Goal: Task Accomplishment & Management: Use online tool/utility

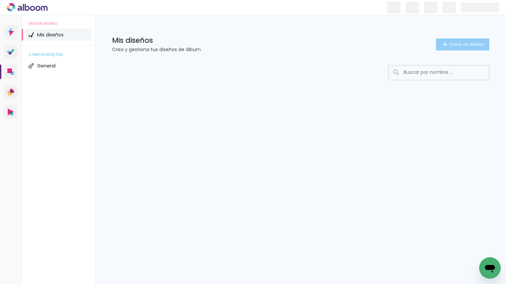
click at [457, 44] on span "Crear un diseño" at bounding box center [466, 44] width 35 height 4
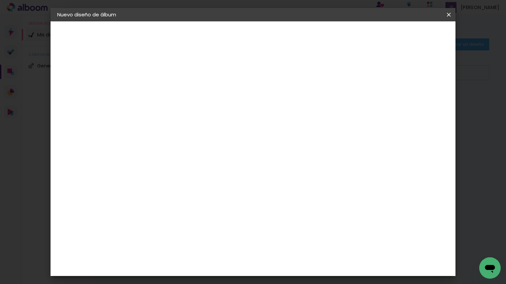
click at [167, 92] on input at bounding box center [167, 90] width 0 height 10
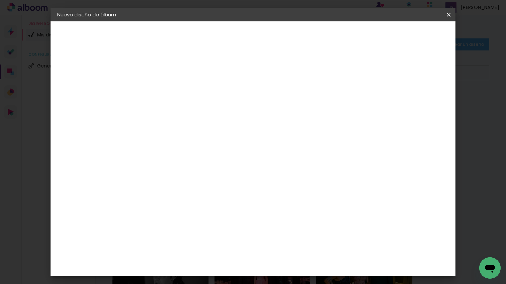
type input "delfi"
type paper-input "delfi"
click at [0, 0] on slot "Avanzar" at bounding box center [0, 0] width 0 height 0
drag, startPoint x: 385, startPoint y: 97, endPoint x: 419, endPoint y: 38, distance: 68.1
click at [281, 97] on paper-item "Tamaño libre" at bounding box center [249, 101] width 63 height 15
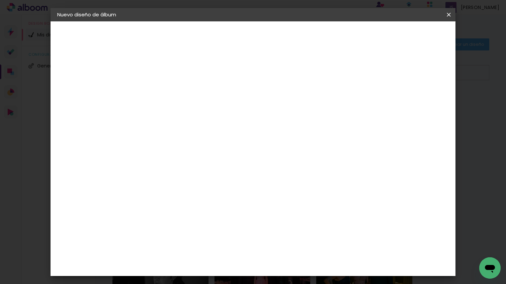
click at [0, 0] on slot "Avanzar" at bounding box center [0, 0] width 0 height 0
click at [300, 264] on input "60" at bounding box center [291, 266] width 17 height 10
type input "6"
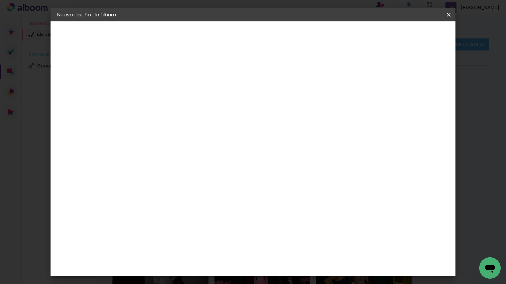
type input "45"
type paper-input "45"
click at [418, 40] on paper-button "Empezar diseño" at bounding box center [393, 35] width 51 height 11
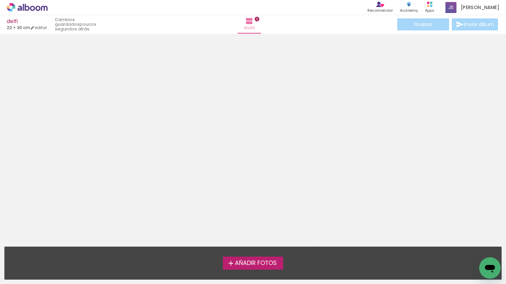
click at [261, 266] on span "Añadir Fotos" at bounding box center [256, 264] width 42 height 6
click at [0, 0] on input "file" at bounding box center [0, 0] width 0 height 0
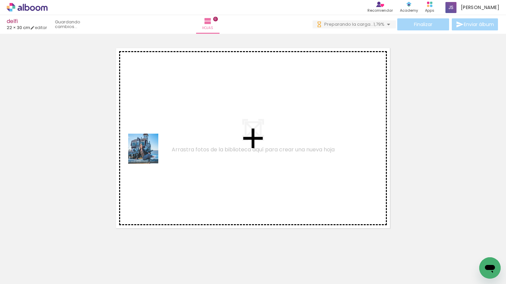
drag, startPoint x: 146, startPoint y: 158, endPoint x: 107, endPoint y: 237, distance: 88.6
click at [147, 155] on quentale-workspace at bounding box center [253, 142] width 506 height 284
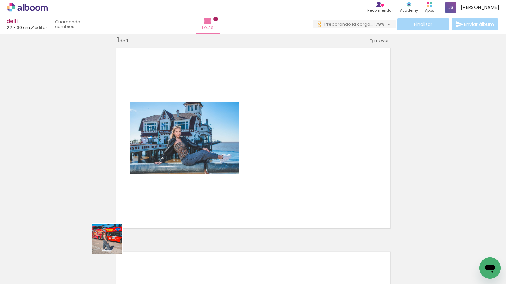
drag, startPoint x: 111, startPoint y: 245, endPoint x: 159, endPoint y: 211, distance: 58.2
click at [156, 194] on quentale-workspace at bounding box center [253, 142] width 506 height 284
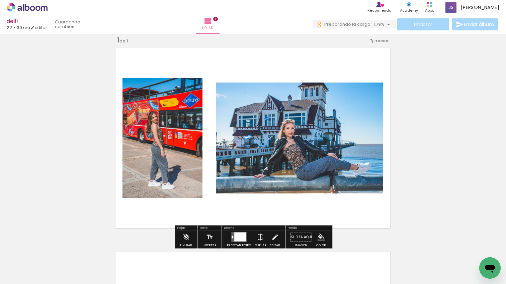
scroll to position [0, 0]
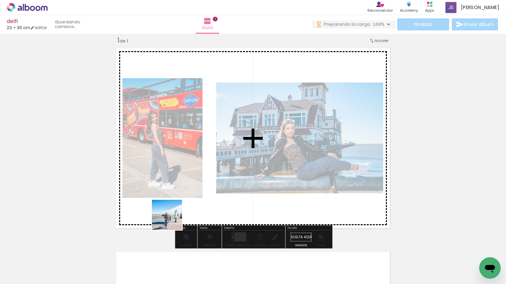
drag, startPoint x: 147, startPoint y: 265, endPoint x: 196, endPoint y: 230, distance: 60.2
click at [184, 194] on quentale-workspace at bounding box center [253, 142] width 506 height 284
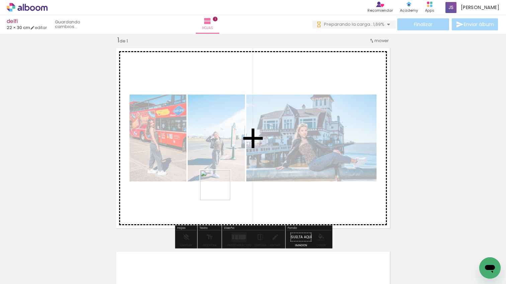
drag, startPoint x: 220, startPoint y: 190, endPoint x: 227, endPoint y: 256, distance: 65.9
click at [221, 192] on quentale-workspace at bounding box center [253, 142] width 506 height 284
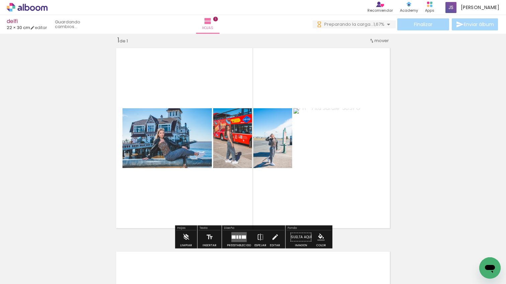
click at [236, 176] on quentale-workspace at bounding box center [253, 142] width 506 height 284
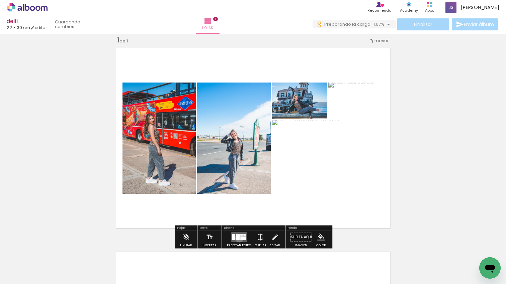
click at [238, 239] on div at bounding box center [238, 238] width 4 height 6
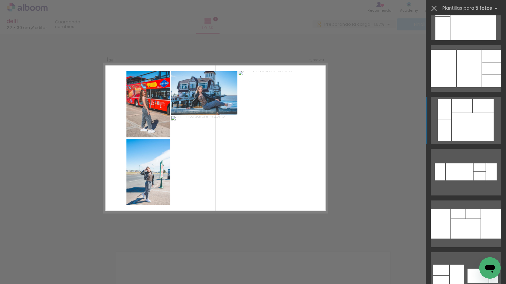
scroll to position [235, 0]
click at [468, 116] on div at bounding box center [473, 127] width 42 height 28
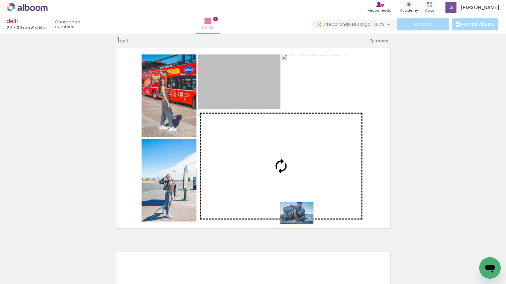
drag, startPoint x: 291, startPoint y: 184, endPoint x: 298, endPoint y: 218, distance: 34.1
click at [0, 0] on slot at bounding box center [0, 0] width 0 height 0
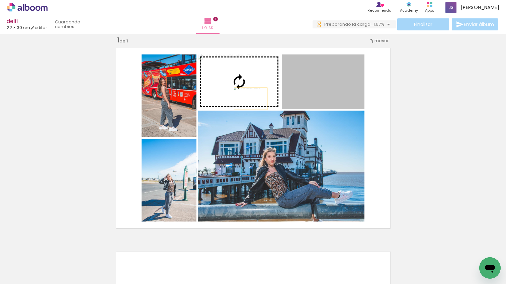
drag, startPoint x: 302, startPoint y: 100, endPoint x: 251, endPoint y: 99, distance: 51.2
click at [0, 0] on slot at bounding box center [0, 0] width 0 height 0
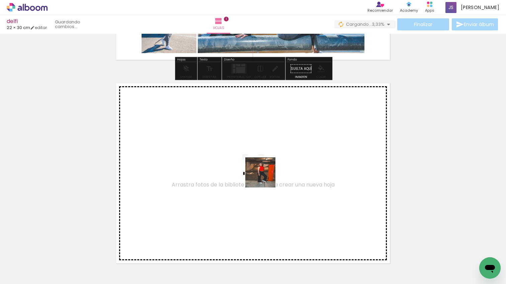
click at [265, 178] on quentale-workspace at bounding box center [253, 142] width 506 height 284
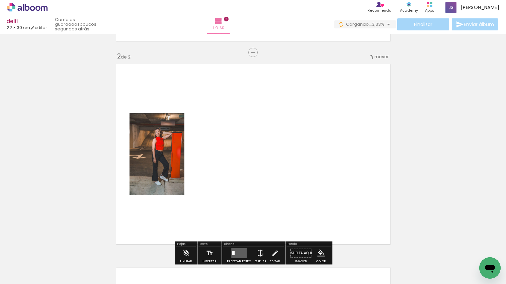
scroll to position [212, 0]
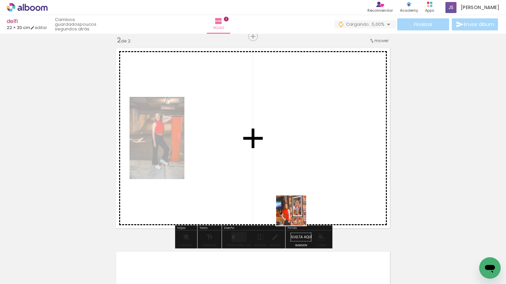
drag, startPoint x: 294, startPoint y: 261, endPoint x: 311, endPoint y: 247, distance: 22.3
click at [297, 206] on quentale-workspace at bounding box center [253, 142] width 506 height 284
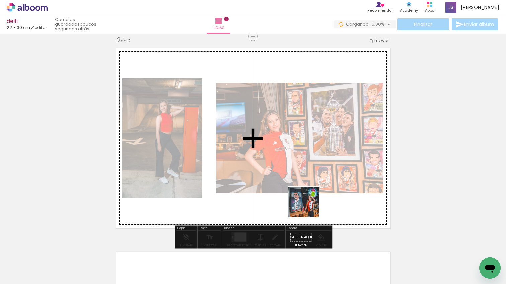
drag, startPoint x: 309, startPoint y: 207, endPoint x: 305, endPoint y: 196, distance: 12.2
click at [305, 196] on quentale-workspace at bounding box center [253, 142] width 506 height 284
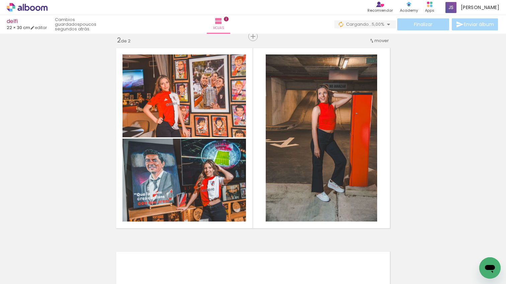
scroll to position [0, 248]
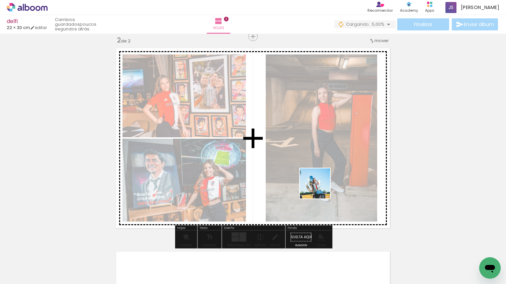
drag, startPoint x: 323, startPoint y: 192, endPoint x: 311, endPoint y: 238, distance: 47.4
click at [319, 189] on quentale-workspace at bounding box center [253, 142] width 506 height 284
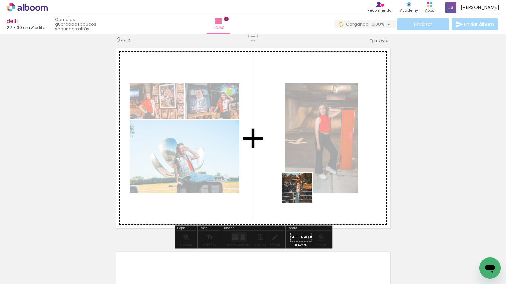
drag, startPoint x: 306, startPoint y: 226, endPoint x: 303, endPoint y: 214, distance: 12.6
click at [302, 193] on quentale-workspace at bounding box center [253, 142] width 506 height 284
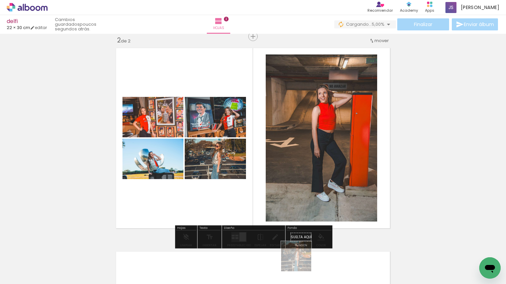
drag, startPoint x: 301, startPoint y: 262, endPoint x: 288, endPoint y: 241, distance: 24.5
click at [295, 232] on quentale-workspace at bounding box center [253, 142] width 506 height 284
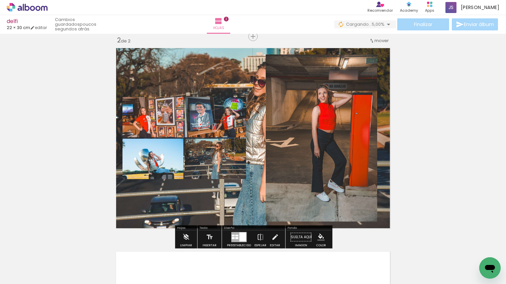
click at [230, 192] on quentale-layouter at bounding box center [253, 138] width 280 height 187
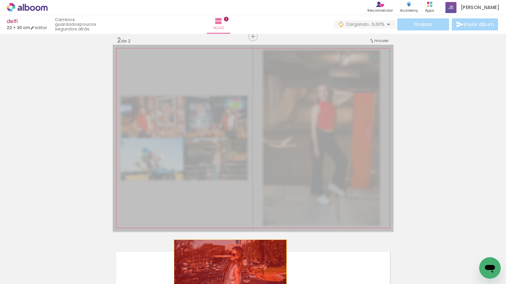
drag, startPoint x: 227, startPoint y: 191, endPoint x: 230, endPoint y: 281, distance: 90.1
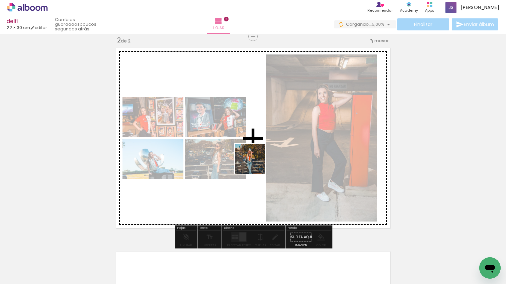
drag, startPoint x: 255, startPoint y: 164, endPoint x: 246, endPoint y: 207, distance: 43.7
click at [254, 163] on quentale-workspace at bounding box center [253, 142] width 506 height 284
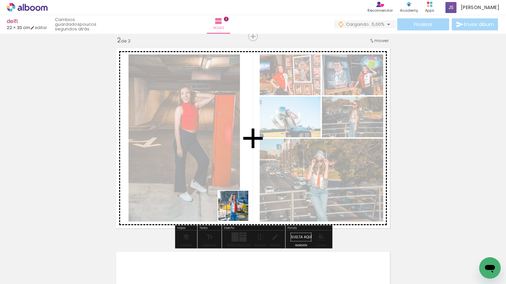
drag, startPoint x: 240, startPoint y: 262, endPoint x: 227, endPoint y: 179, distance: 84.3
click at [229, 175] on quentale-workspace at bounding box center [253, 142] width 506 height 284
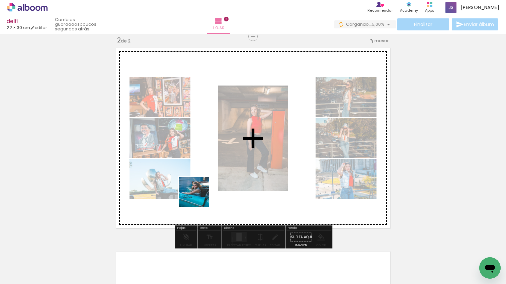
drag, startPoint x: 191, startPoint y: 249, endPoint x: 179, endPoint y: 239, distance: 15.9
click at [196, 198] on quentale-workspace at bounding box center [253, 142] width 506 height 284
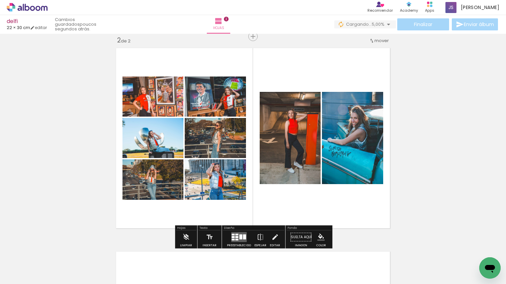
drag, startPoint x: 171, startPoint y: 235, endPoint x: 156, endPoint y: 238, distance: 15.4
click at [180, 181] on quentale-workspace at bounding box center [253, 142] width 506 height 284
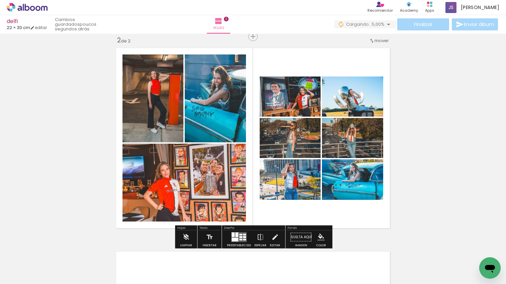
click at [187, 213] on quentale-workspace at bounding box center [253, 142] width 506 height 284
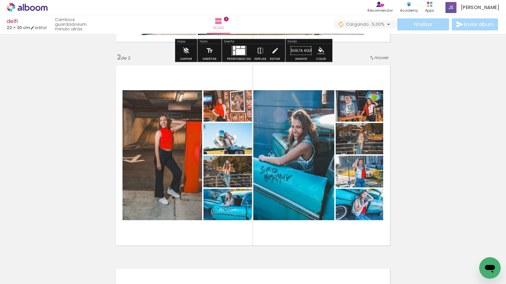
scroll to position [195, 0]
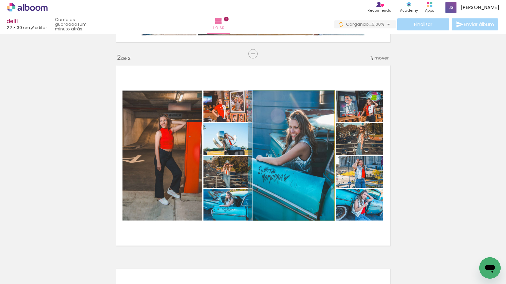
drag, startPoint x: 288, startPoint y: 171, endPoint x: 281, endPoint y: 253, distance: 82.3
click at [281, 253] on quentale-workspace at bounding box center [253, 142] width 506 height 284
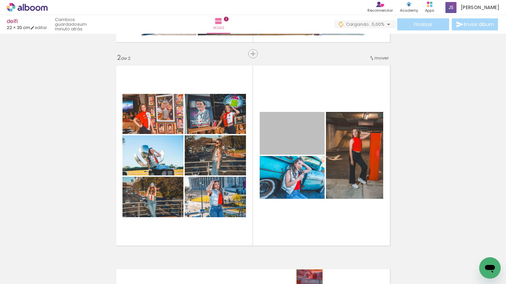
drag, startPoint x: 310, startPoint y: 265, endPoint x: 310, endPoint y: 280, distance: 14.4
click at [310, 280] on quentale-workspace at bounding box center [253, 142] width 506 height 284
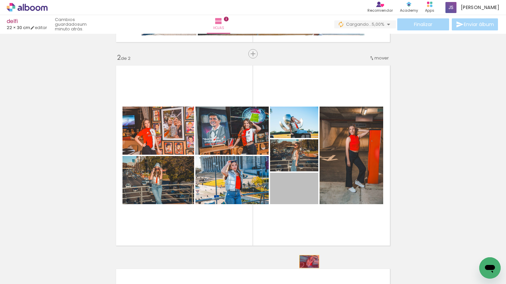
drag, startPoint x: 309, startPoint y: 255, endPoint x: 310, endPoint y: 273, distance: 17.5
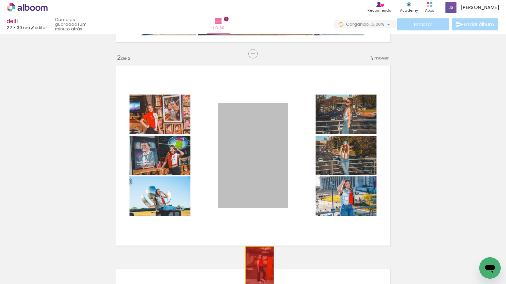
drag, startPoint x: 259, startPoint y: 181, endPoint x: 260, endPoint y: 268, distance: 86.7
click at [260, 268] on quentale-workspace at bounding box center [253, 142] width 506 height 284
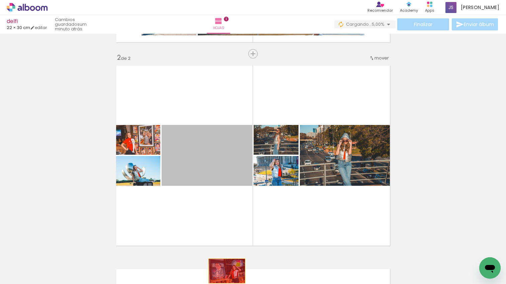
drag, startPoint x: 229, startPoint y: 253, endPoint x: 227, endPoint y: 284, distance: 31.9
click at [227, 284] on html "link( href="../../bower_components/polymer/polymer.html" rel="import" ) picture…" at bounding box center [253, 142] width 506 height 284
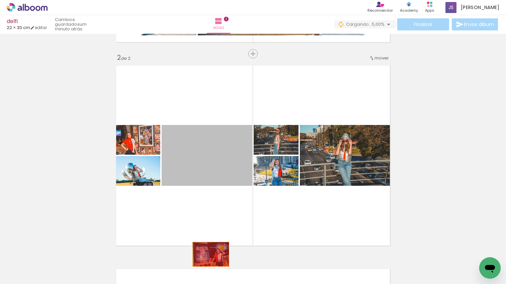
drag, startPoint x: 208, startPoint y: 229, endPoint x: 209, endPoint y: 273, distance: 44.2
click at [211, 273] on quentale-workspace at bounding box center [253, 142] width 506 height 284
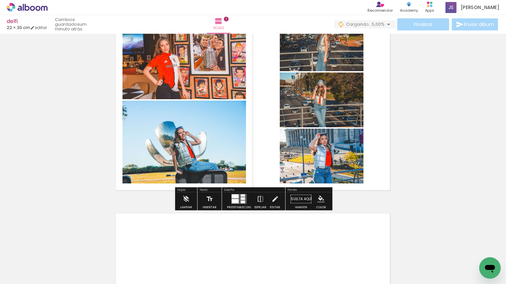
scroll to position [253, 0]
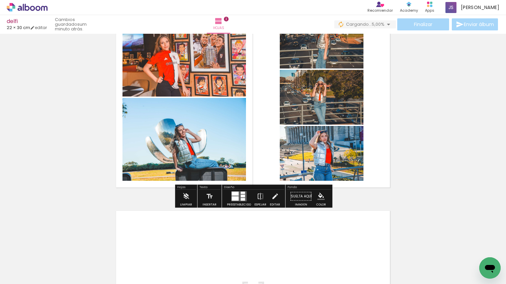
click at [240, 194] on quentale-layouter at bounding box center [238, 197] width 15 height 10
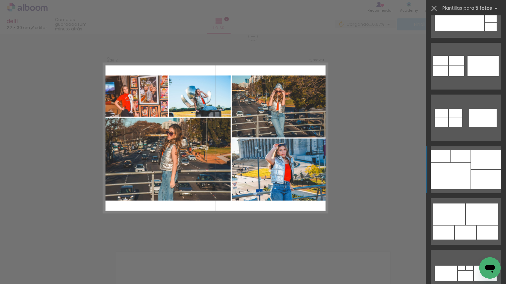
scroll to position [910, 0]
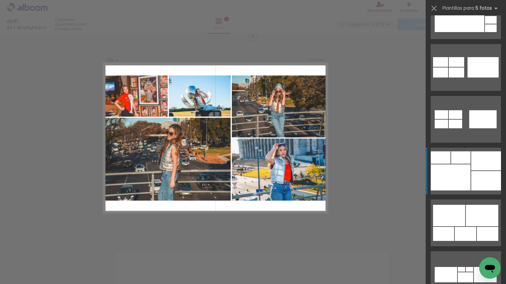
click at [461, 166] on div at bounding box center [451, 178] width 40 height 26
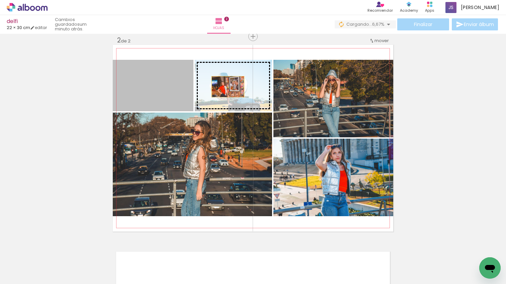
drag, startPoint x: 185, startPoint y: 85, endPoint x: 228, endPoint y: 87, distance: 42.9
click at [0, 0] on slot at bounding box center [0, 0] width 0 height 0
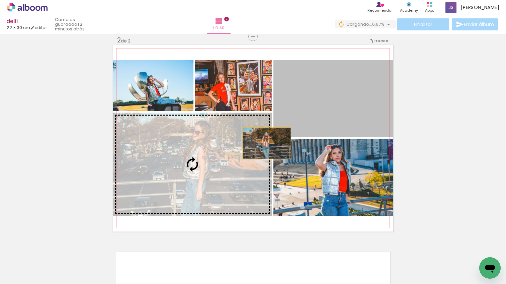
drag, startPoint x: 343, startPoint y: 101, endPoint x: 267, endPoint y: 143, distance: 86.7
click at [0, 0] on slot at bounding box center [0, 0] width 0 height 0
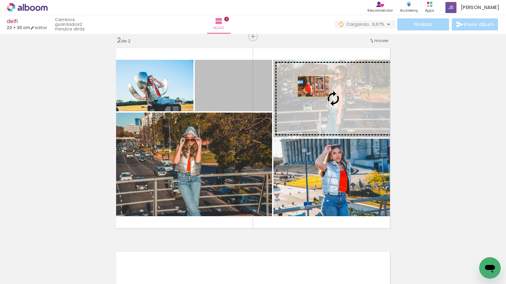
drag, startPoint x: 260, startPoint y: 90, endPoint x: 313, endPoint y: 86, distance: 53.4
click at [0, 0] on slot at bounding box center [0, 0] width 0 height 0
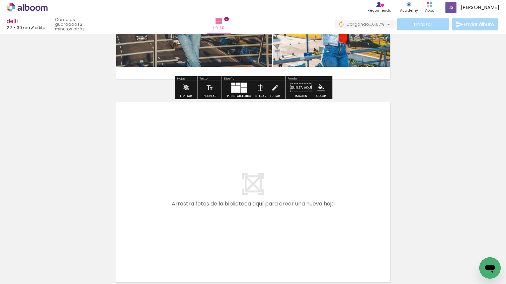
click at [196, 177] on quentale-workspace at bounding box center [253, 142] width 506 height 284
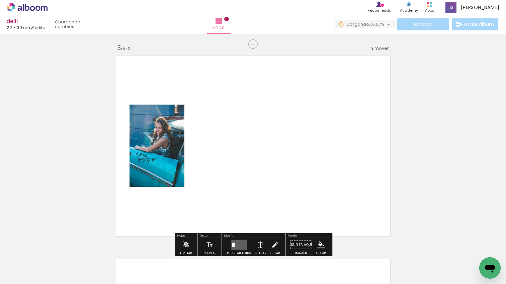
scroll to position [416, 0]
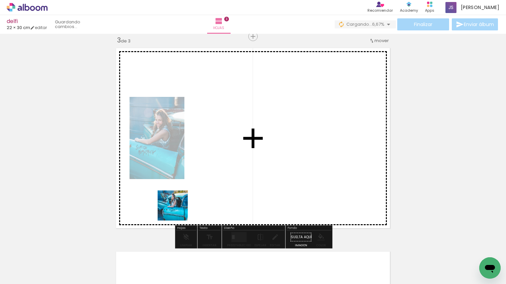
drag, startPoint x: 178, startPoint y: 211, endPoint x: 169, endPoint y: 179, distance: 32.5
click at [179, 165] on quentale-workspace at bounding box center [253, 142] width 506 height 284
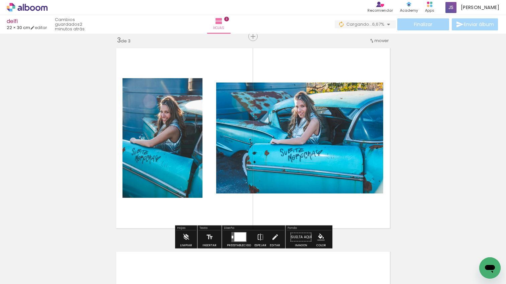
drag, startPoint x: 132, startPoint y: 256, endPoint x: 94, endPoint y: 272, distance: 40.6
click at [165, 184] on quentale-workspace at bounding box center [253, 142] width 506 height 284
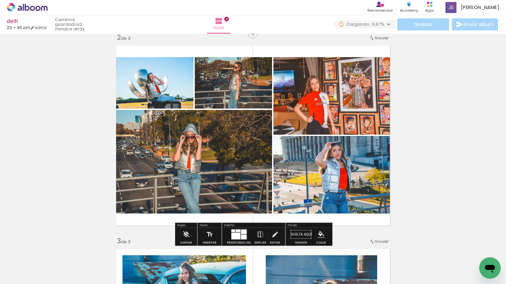
scroll to position [214, 0]
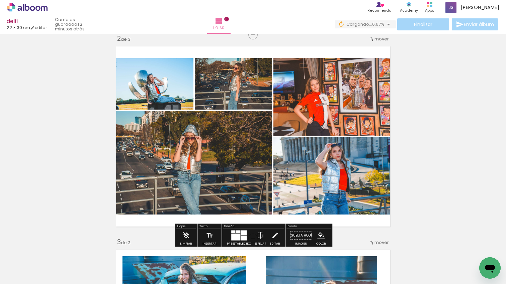
click at [228, 160] on quentale-workspace at bounding box center [253, 142] width 506 height 284
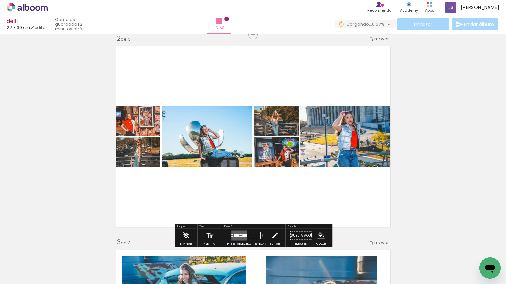
click at [236, 234] on quentale-layouter at bounding box center [238, 236] width 15 height 10
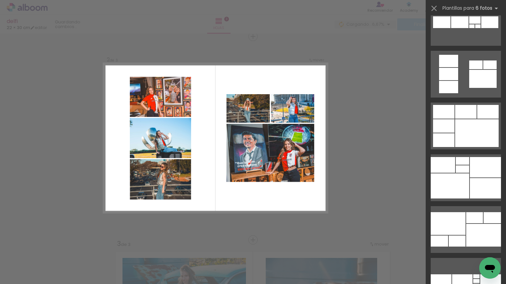
scroll to position [648, 0]
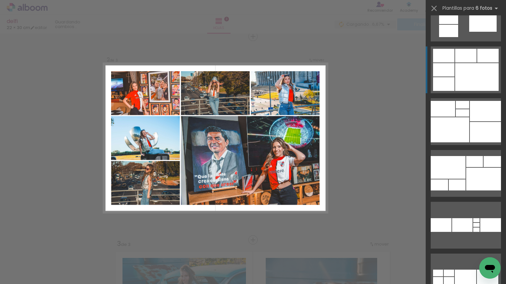
click at [468, 72] on div at bounding box center [477, 77] width 44 height 28
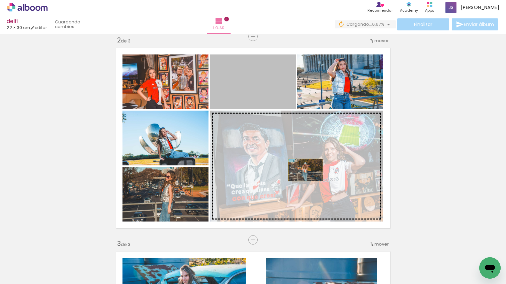
drag, startPoint x: 302, startPoint y: 164, endPoint x: 308, endPoint y: 174, distance: 11.9
click at [0, 0] on slot at bounding box center [0, 0] width 0 height 0
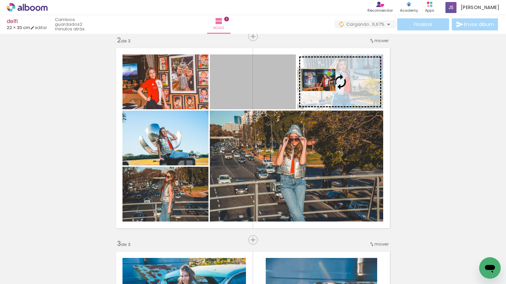
drag, startPoint x: 290, startPoint y: 85, endPoint x: 318, endPoint y: 80, distance: 28.9
click at [0, 0] on slot at bounding box center [0, 0] width 0 height 0
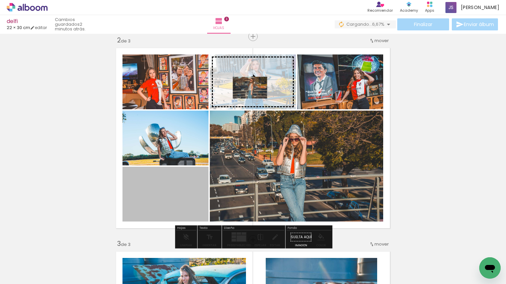
drag, startPoint x: 187, startPoint y: 186, endPoint x: 250, endPoint y: 88, distance: 117.2
click at [0, 0] on slot at bounding box center [0, 0] width 0 height 0
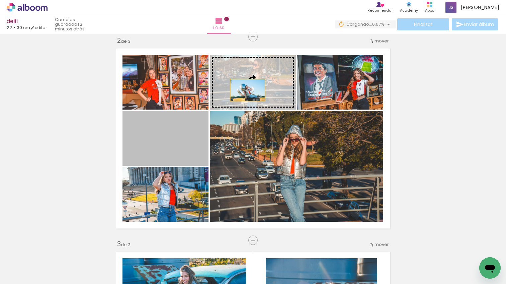
drag, startPoint x: 206, startPoint y: 135, endPoint x: 272, endPoint y: 73, distance: 90.5
click at [0, 0] on slot at bounding box center [0, 0] width 0 height 0
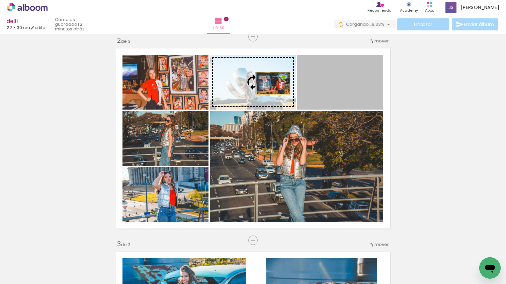
drag, startPoint x: 292, startPoint y: 85, endPoint x: 273, endPoint y: 83, distance: 19.8
click at [0, 0] on slot at bounding box center [0, 0] width 0 height 0
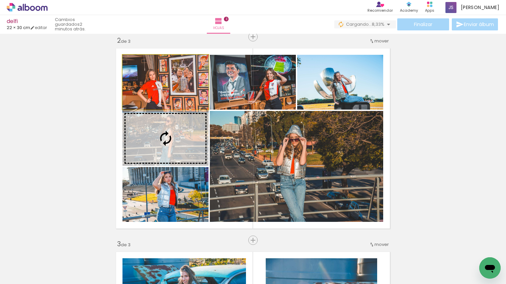
drag, startPoint x: 174, startPoint y: 82, endPoint x: 172, endPoint y: 111, distance: 29.2
click at [0, 0] on slot at bounding box center [0, 0] width 0 height 0
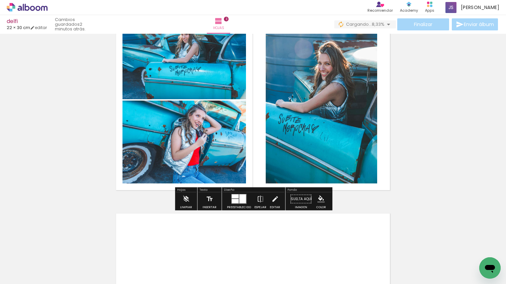
scroll to position [466, 0]
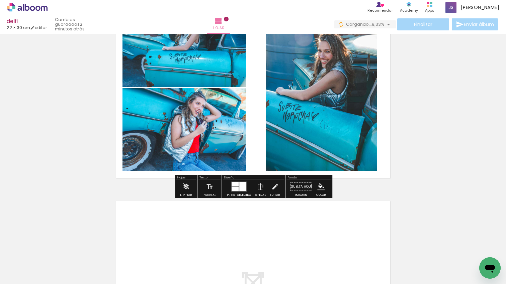
click at [235, 185] on div at bounding box center [235, 184] width 7 height 4
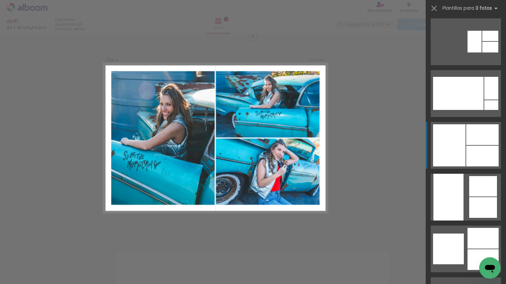
scroll to position [1351, 0]
click at [480, 152] on div at bounding box center [482, 156] width 32 height 21
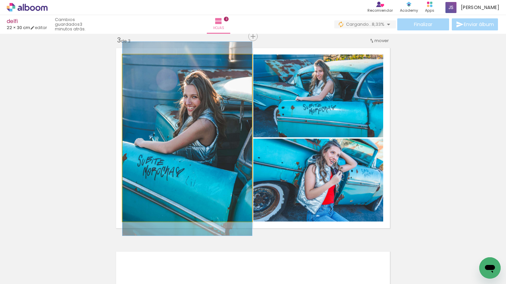
drag, startPoint x: 217, startPoint y: 133, endPoint x: 192, endPoint y: 133, distance: 24.1
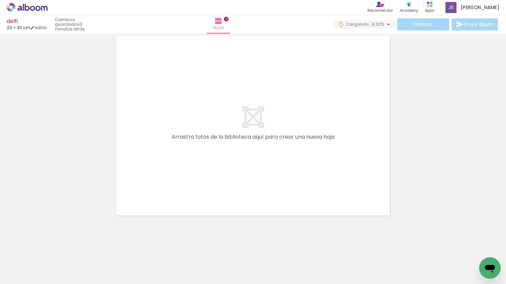
drag, startPoint x: 376, startPoint y: 253, endPoint x: 387, endPoint y: 237, distance: 18.6
click at [339, 164] on quentale-workspace at bounding box center [253, 142] width 506 height 284
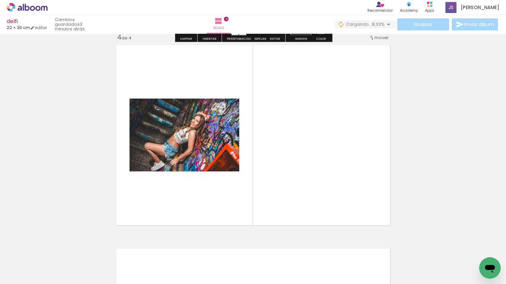
scroll to position [620, 0]
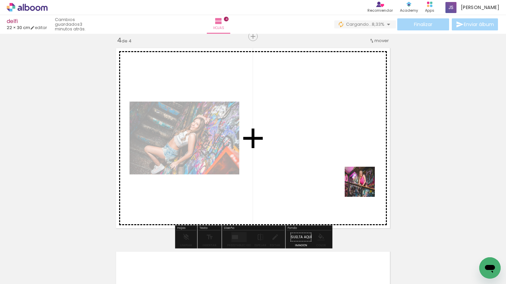
click at [353, 167] on quentale-workspace at bounding box center [253, 142] width 506 height 284
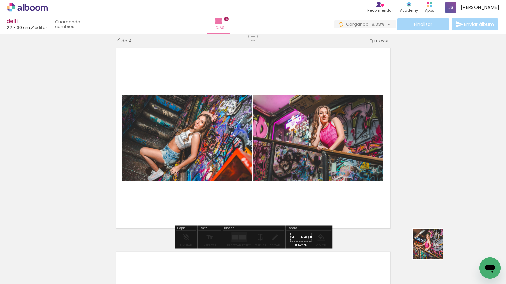
drag, startPoint x: 433, startPoint y: 249, endPoint x: 333, endPoint y: 219, distance: 103.9
click at [330, 211] on quentale-workspace at bounding box center [253, 142] width 506 height 284
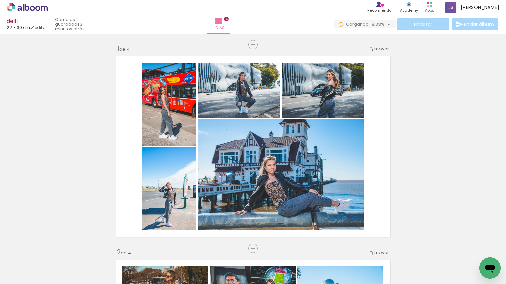
scroll to position [0, 556]
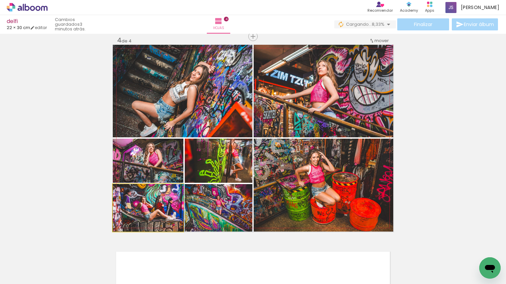
drag, startPoint x: 153, startPoint y: 210, endPoint x: 180, endPoint y: 116, distance: 98.2
click at [0, 0] on slot at bounding box center [0, 0] width 0 height 0
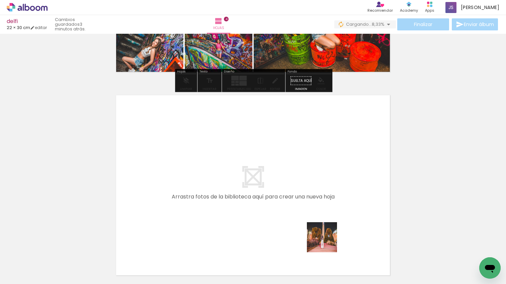
click at [326, 208] on quentale-workspace at bounding box center [253, 142] width 506 height 284
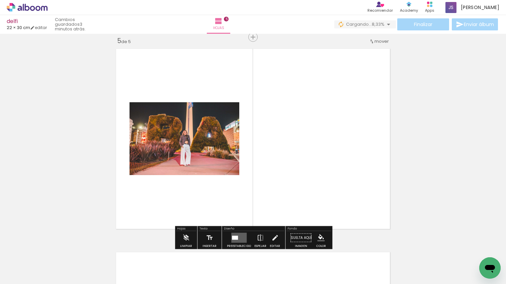
scroll to position [824, 0]
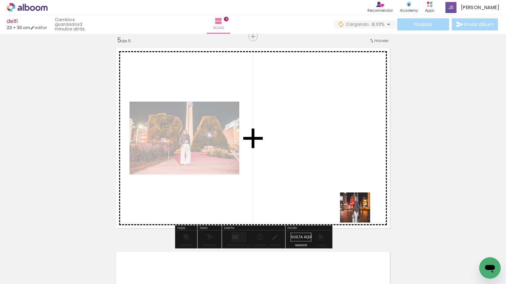
drag, startPoint x: 361, startPoint y: 215, endPoint x: 380, endPoint y: 237, distance: 28.7
click at [359, 211] on quentale-workspace at bounding box center [253, 142] width 506 height 284
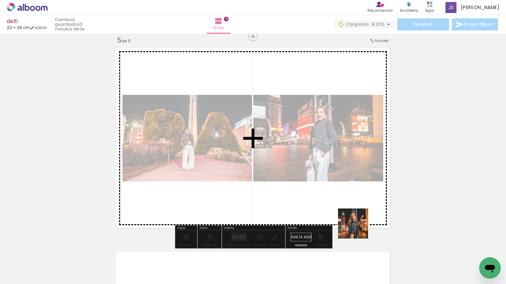
drag, startPoint x: 358, startPoint y: 229, endPoint x: 411, endPoint y: 269, distance: 66.3
click at [326, 213] on quentale-workspace at bounding box center [253, 142] width 506 height 284
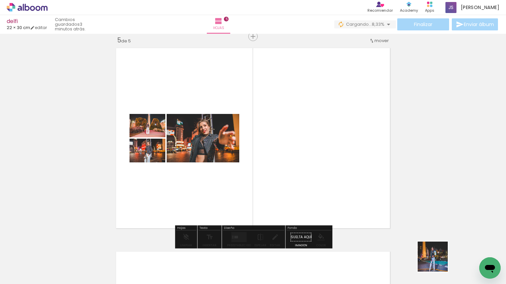
drag, startPoint x: 438, startPoint y: 262, endPoint x: 391, endPoint y: 240, distance: 51.8
click at [391, 240] on quentale-workspace at bounding box center [253, 142] width 506 height 284
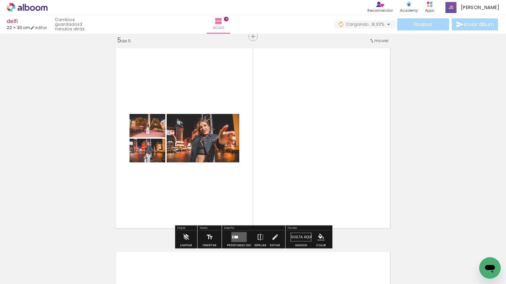
scroll to position [0, 734]
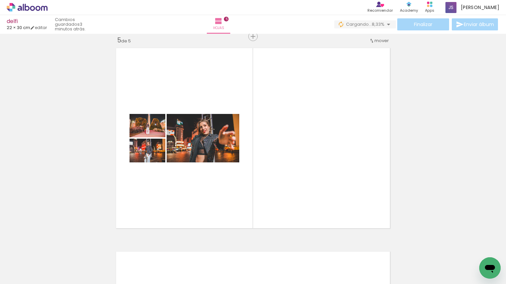
click at [280, 194] on quentale-workspace at bounding box center [253, 142] width 506 height 284
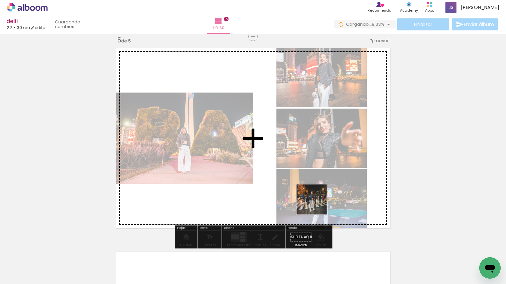
click at [317, 204] on quentale-workspace at bounding box center [253, 142] width 506 height 284
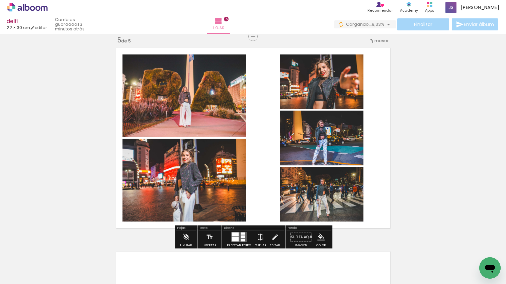
scroll to position [0, 966]
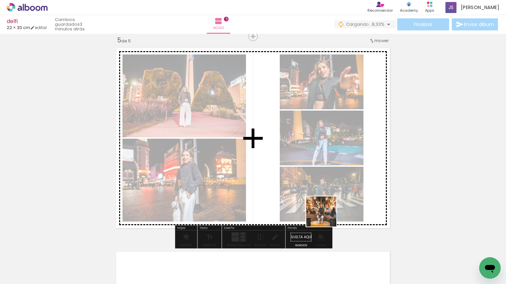
drag, startPoint x: 327, startPoint y: 217, endPoint x: 325, endPoint y: 226, distance: 8.9
click at [326, 217] on quentale-workspace at bounding box center [253, 142] width 506 height 284
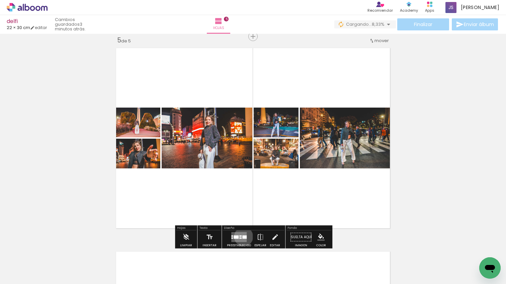
click at [242, 237] on div at bounding box center [244, 237] width 4 height 3
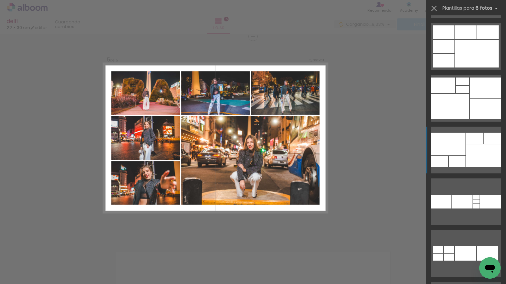
scroll to position [690, 0]
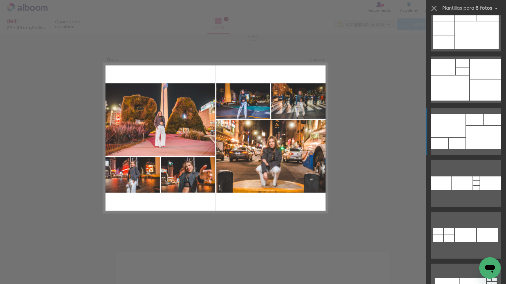
click at [481, 120] on div at bounding box center [474, 119] width 17 height 11
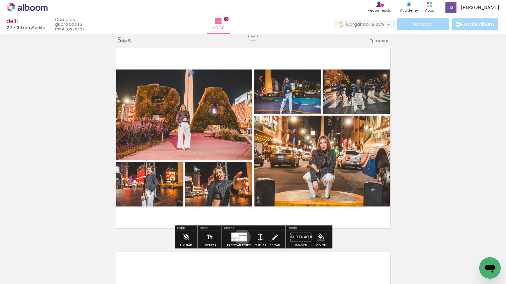
click at [241, 237] on div at bounding box center [242, 238] width 7 height 5
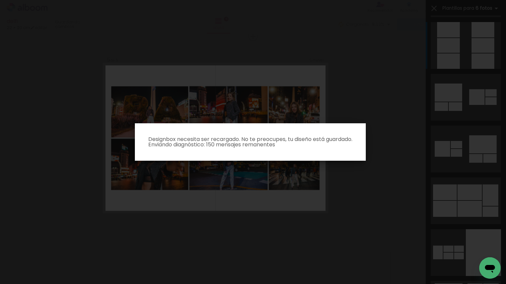
scroll to position [7417, 0]
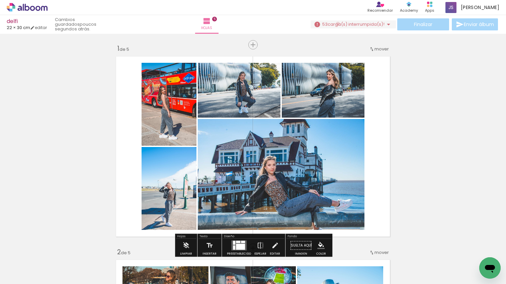
click at [335, 24] on span "carga(s) interrumpida(s)!" at bounding box center [356, 24] width 57 height 6
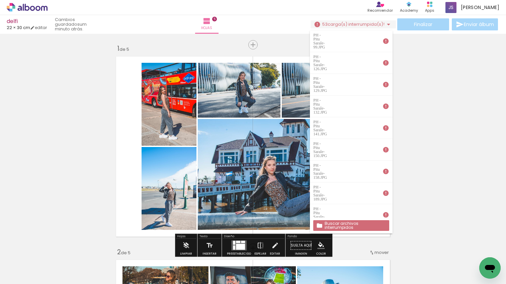
click at [352, 220] on div "Buscar archivos interrumpidos" at bounding box center [351, 226] width 82 height 16
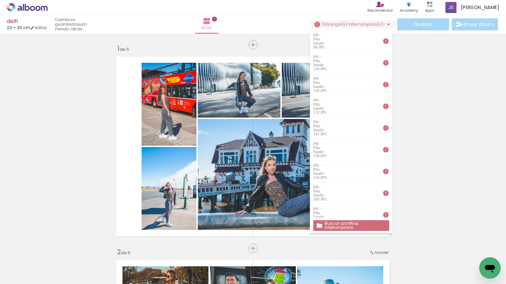
click at [0, 0] on slot "Buscar archivos interrumpidos" at bounding box center [0, 0] width 0 height 0
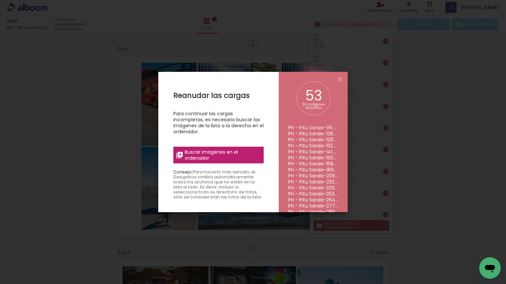
click at [233, 154] on span "Buscar imágenes en el ordenador" at bounding box center [222, 155] width 75 height 12
click at [0, 0] on input "file" at bounding box center [0, 0] width 0 height 0
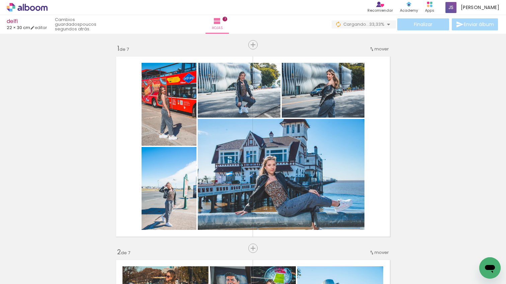
scroll to position [0, 1049]
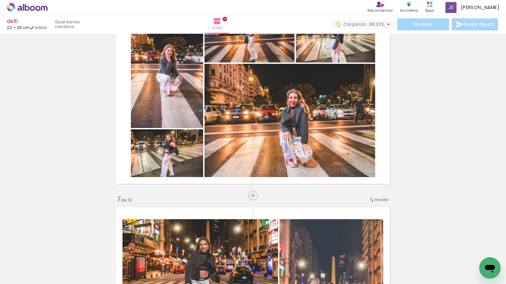
scroll to position [0, 1800]
click at [400, 22] on paper-button "Finalizar" at bounding box center [423, 24] width 52 height 12
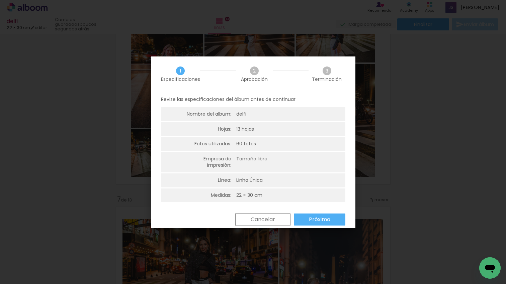
click at [0, 0] on slot "Próximo" at bounding box center [0, 0] width 0 height 0
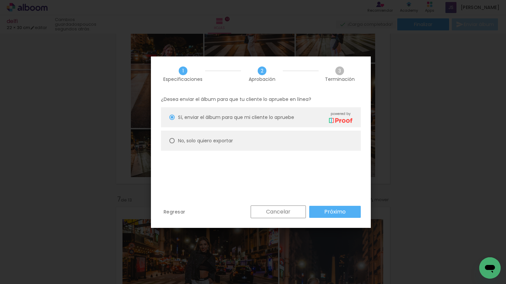
drag, startPoint x: 200, startPoint y: 140, endPoint x: 205, endPoint y: 140, distance: 5.0
click at [0, 0] on slot "No, solo quiero exportar" at bounding box center [0, 0] width 0 height 0
type paper-radio-button "on"
click at [335, 208] on paper-button "Próximo" at bounding box center [335, 212] width 52 height 12
type input "Alta, 300 DPI"
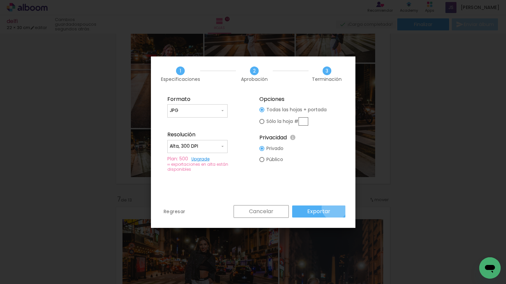
click at [335, 208] on paper-button "Exportar" at bounding box center [318, 212] width 53 height 12
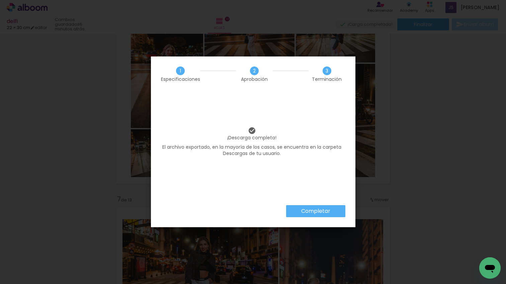
scroll to position [0, 1800]
click at [0, 0] on slot "Completar" at bounding box center [0, 0] width 0 height 0
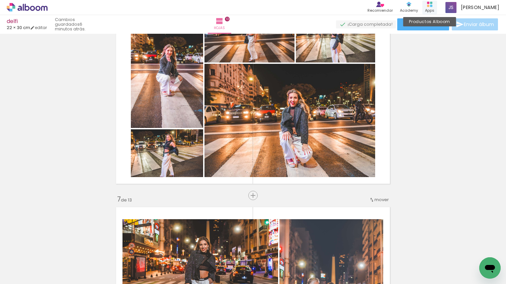
click at [429, 5] on rect at bounding box center [428, 6] width 2 height 2
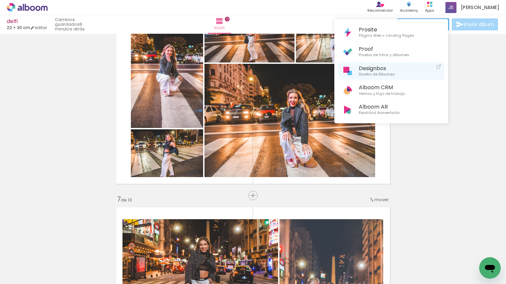
click at [385, 63] on link "Designbox Diseño de Álbumes" at bounding box center [391, 72] width 106 height 18
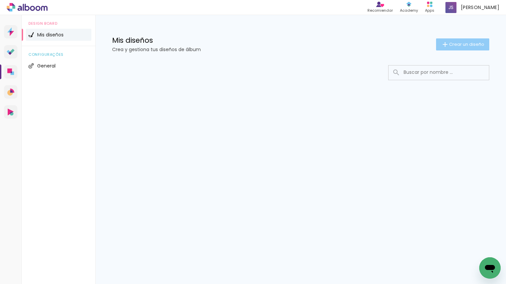
click at [457, 41] on paper-button "Crear un diseño" at bounding box center [462, 44] width 53 height 12
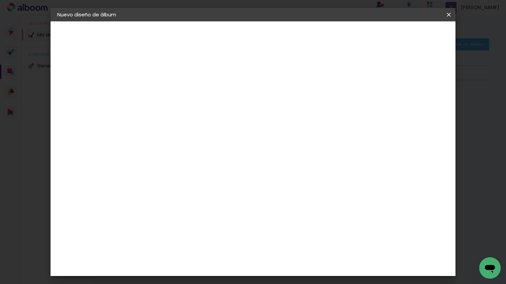
click at [167, 91] on input at bounding box center [167, 90] width 0 height 10
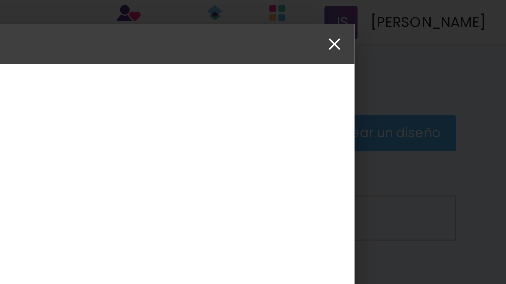
type input "iara"
type paper-input "iara"
click at [0, 0] on slot "Avanzar" at bounding box center [0, 0] width 0 height 0
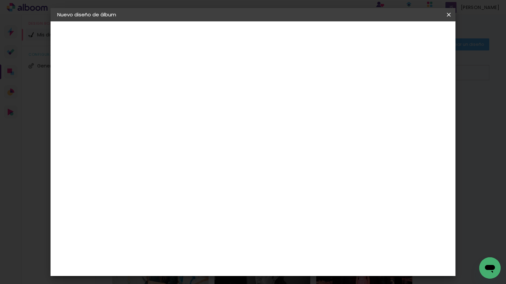
drag, startPoint x: 337, startPoint y: 102, endPoint x: 409, endPoint y: 49, distance: 89.9
click at [0, 0] on slot "Tamaño libre" at bounding box center [0, 0] width 0 height 0
click at [0, 0] on slot "Avanzar" at bounding box center [0, 0] width 0 height 0
click at [299, 200] on input "60" at bounding box center [291, 203] width 17 height 10
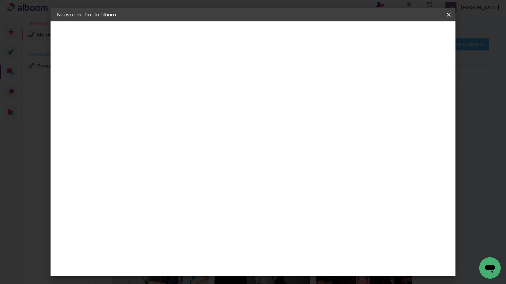
type input "6"
type input "45"
type paper-input "45"
click at [412, 36] on span "Empezar diseño" at bounding box center [392, 35] width 37 height 5
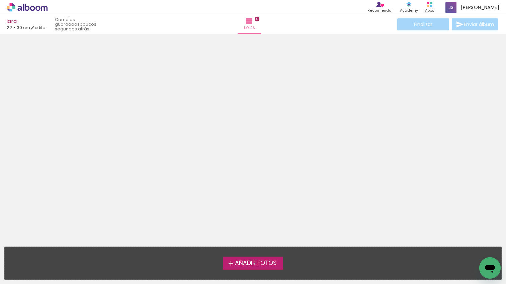
click at [268, 261] on span "Añadir Fotos" at bounding box center [256, 264] width 42 height 6
click at [0, 0] on input "file" at bounding box center [0, 0] width 0 height 0
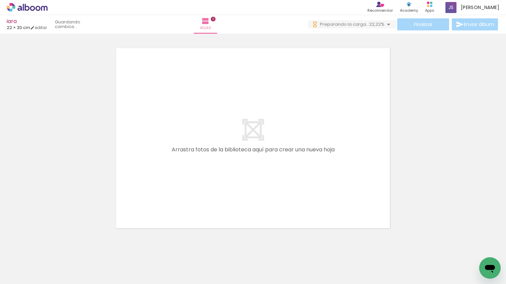
drag, startPoint x: 132, startPoint y: 198, endPoint x: 119, endPoint y: 227, distance: 31.2
click at [132, 198] on quentale-workspace at bounding box center [253, 142] width 506 height 284
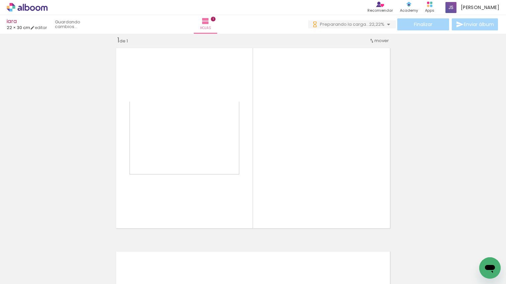
scroll to position [8, 0]
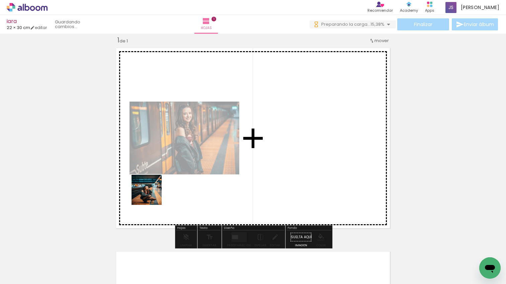
click at [154, 195] on quentale-workspace at bounding box center [253, 142] width 506 height 284
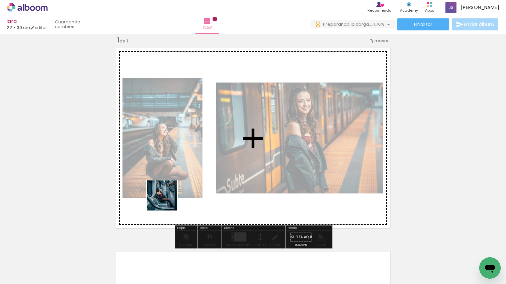
drag, startPoint x: 158, startPoint y: 226, endPoint x: 175, endPoint y: 246, distance: 26.1
click at [170, 208] on quentale-workspace at bounding box center [253, 142] width 506 height 284
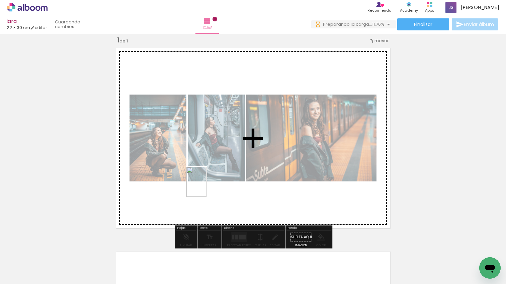
click at [206, 187] on quentale-workspace at bounding box center [253, 142] width 506 height 284
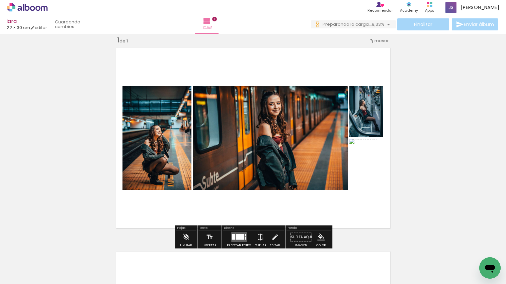
click at [238, 236] on div at bounding box center [240, 238] width 8 height 6
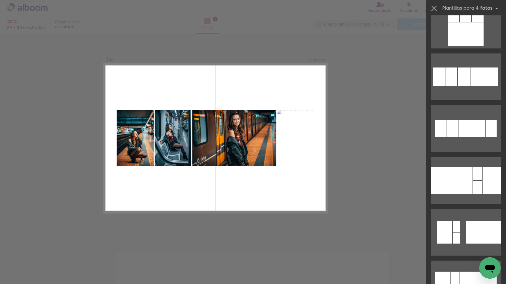
scroll to position [0, 0]
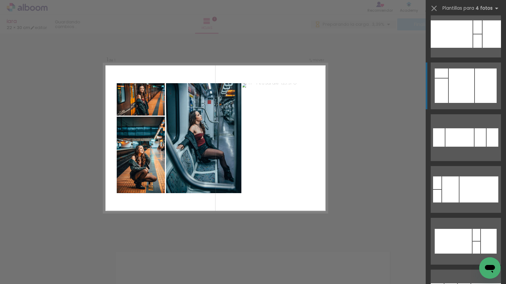
click at [454, 79] on div at bounding box center [461, 86] width 25 height 34
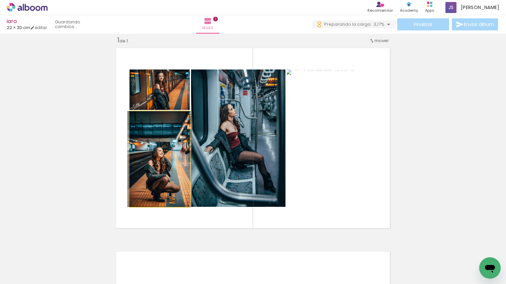
click at [171, 177] on quentale-photo at bounding box center [160, 159] width 60 height 96
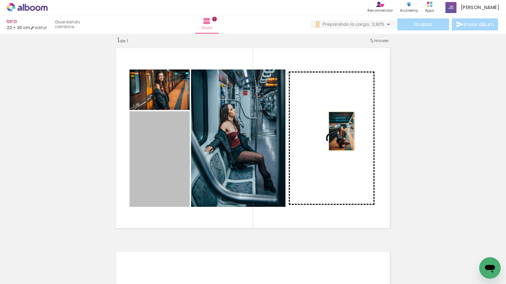
drag, startPoint x: 183, startPoint y: 166, endPoint x: 341, endPoint y: 131, distance: 161.4
click at [0, 0] on slot at bounding box center [0, 0] width 0 height 0
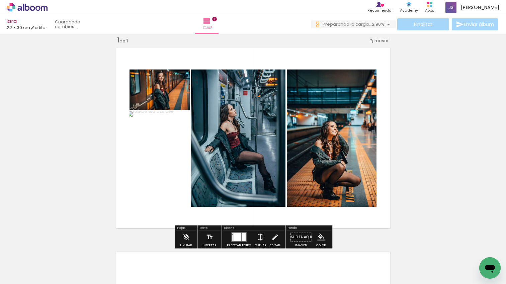
click at [0, 0] on slot at bounding box center [0, 0] width 0 height 0
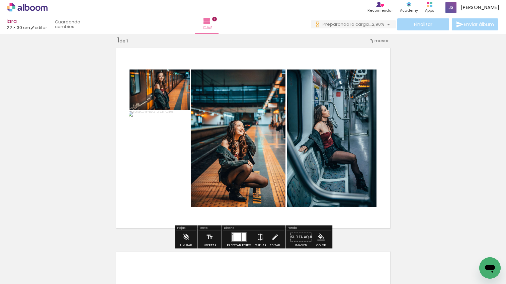
click at [166, 92] on quentale-photo at bounding box center [160, 90] width 60 height 40
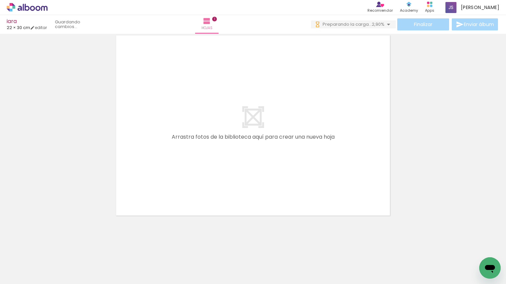
click at [240, 171] on quentale-workspace at bounding box center [253, 142] width 506 height 284
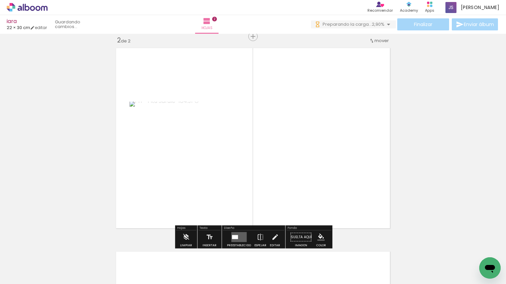
drag, startPoint x: 275, startPoint y: 198, endPoint x: 296, endPoint y: 260, distance: 65.6
click at [283, 181] on div "Insertar hoja 1 de 2 Insertar hoja 2 de 2" at bounding box center [253, 130] width 506 height 612
drag, startPoint x: 293, startPoint y: 202, endPoint x: 273, endPoint y: 254, distance: 55.3
click at [293, 201] on quentale-workspace at bounding box center [253, 142] width 506 height 284
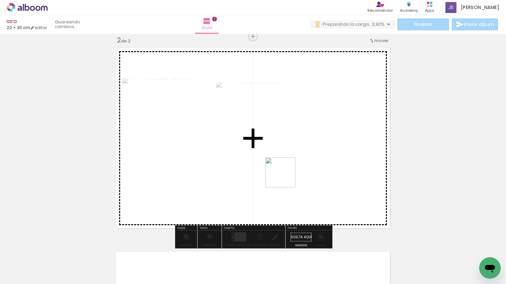
drag, startPoint x: 268, startPoint y: 231, endPoint x: 285, endPoint y: 192, distance: 42.9
click at [285, 178] on quentale-workspace at bounding box center [253, 142] width 506 height 284
drag, startPoint x: 325, startPoint y: 209, endPoint x: 333, endPoint y: 207, distance: 8.8
click at [331, 170] on quentale-workspace at bounding box center [253, 142] width 506 height 284
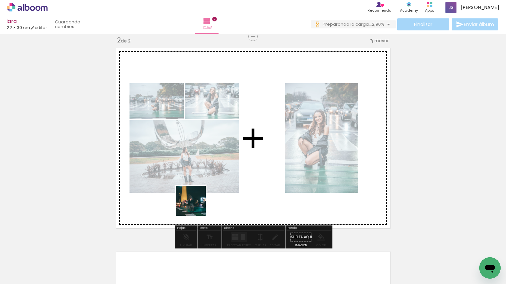
drag, startPoint x: 196, startPoint y: 206, endPoint x: 208, endPoint y: 245, distance: 41.2
click at [197, 204] on quentale-workspace at bounding box center [253, 142] width 506 height 284
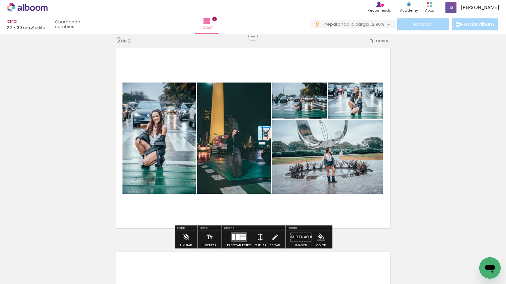
drag, startPoint x: 235, startPoint y: 212, endPoint x: 247, endPoint y: 233, distance: 23.8
click at [235, 212] on quentale-workspace at bounding box center [253, 142] width 506 height 284
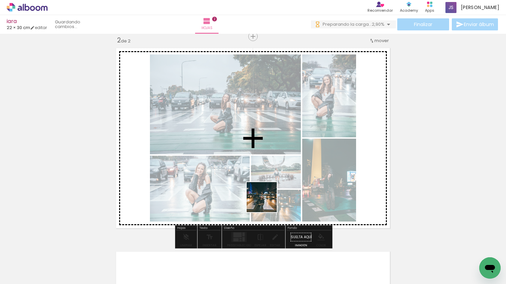
drag, startPoint x: 257, startPoint y: 234, endPoint x: 295, endPoint y: 247, distance: 40.4
click at [267, 202] on quentale-workspace at bounding box center [253, 142] width 506 height 284
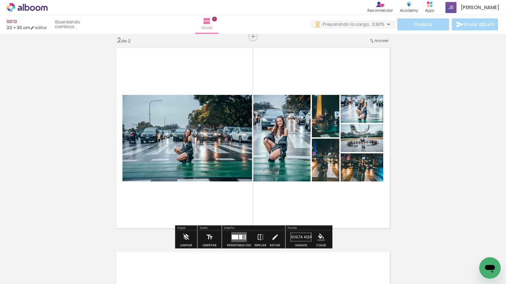
drag, startPoint x: 300, startPoint y: 214, endPoint x: 299, endPoint y: 218, distance: 3.8
click at [300, 214] on quentale-workspace at bounding box center [253, 142] width 506 height 284
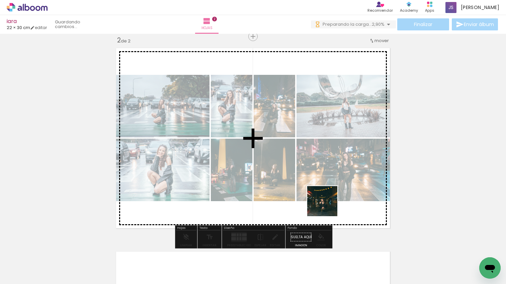
drag, startPoint x: 327, startPoint y: 206, endPoint x: 315, endPoint y: 193, distance: 18.2
click at [326, 187] on quentale-workspace at bounding box center [253, 142] width 506 height 284
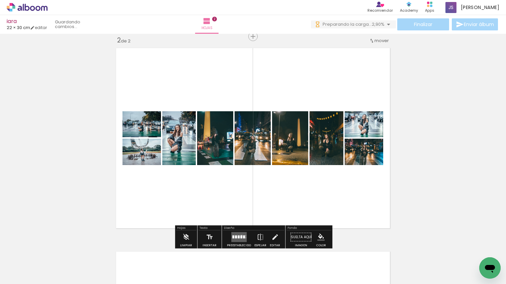
click at [240, 236] on div at bounding box center [241, 237] width 2 height 3
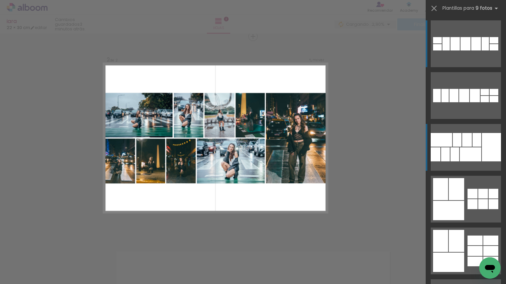
click at [465, 153] on div at bounding box center [470, 155] width 21 height 14
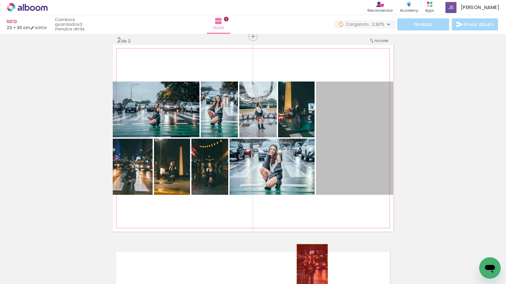
drag, startPoint x: 356, startPoint y: 174, endPoint x: 280, endPoint y: 266, distance: 119.3
click at [307, 279] on quentale-workspace at bounding box center [253, 142] width 506 height 284
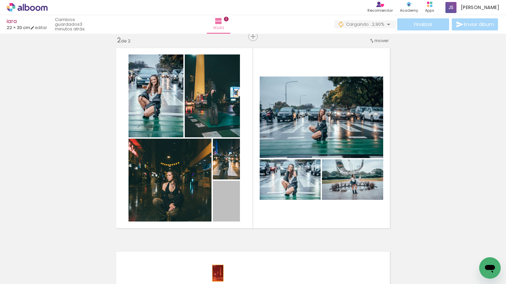
drag, startPoint x: 231, startPoint y: 205, endPoint x: 218, endPoint y: 273, distance: 69.2
click at [218, 273] on quentale-workspace at bounding box center [253, 142] width 506 height 284
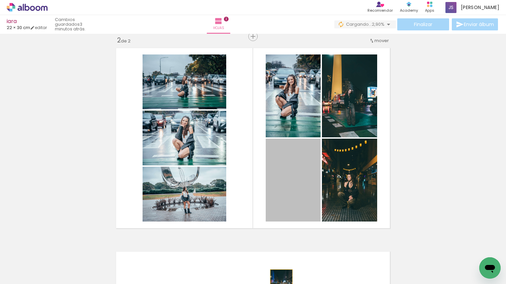
drag, startPoint x: 282, startPoint y: 268, endPoint x: 328, endPoint y: 206, distance: 77.0
click at [282, 284] on html "link( href="../../bower_components/polymer/polymer.html" rel="import" ) picture…" at bounding box center [253, 142] width 506 height 284
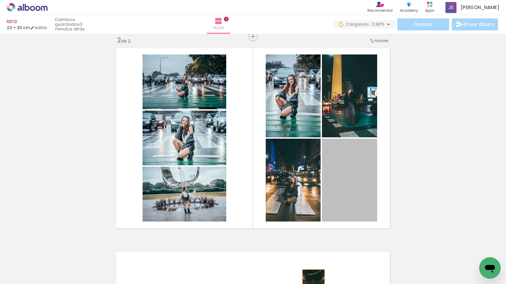
drag, startPoint x: 345, startPoint y: 185, endPoint x: 314, endPoint y: 286, distance: 105.8
click at [314, 284] on html "link( href="../../bower_components/polymer/polymer.html" rel="import" ) picture…" at bounding box center [253, 142] width 506 height 284
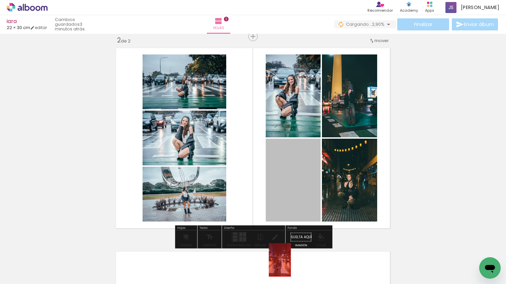
drag, startPoint x: 286, startPoint y: 158, endPoint x: 280, endPoint y: 273, distance: 114.9
click at [280, 272] on quentale-workspace at bounding box center [253, 142] width 506 height 284
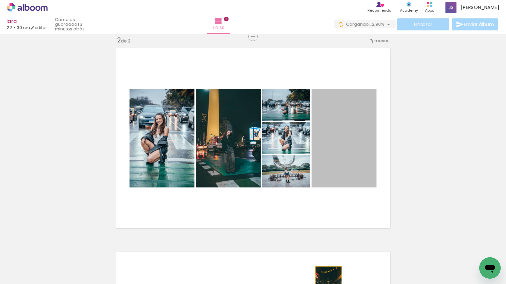
drag, startPoint x: 358, startPoint y: 160, endPoint x: 329, endPoint y: 286, distance: 130.3
click at [329, 284] on html "link( href="../../bower_components/polymer/polymer.html" rel="import" ) picture…" at bounding box center [253, 142] width 506 height 284
drag, startPoint x: 331, startPoint y: 150, endPoint x: 294, endPoint y: 286, distance: 141.5
click at [294, 284] on html "link( href="../../bower_components/polymer/polymer.html" rel="import" ) picture…" at bounding box center [253, 142] width 506 height 284
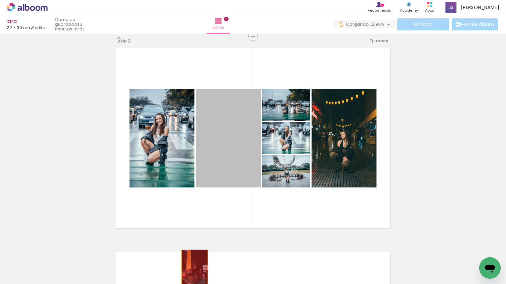
drag, startPoint x: 223, startPoint y: 145, endPoint x: 195, endPoint y: 270, distance: 128.3
click at [195, 270] on quentale-workspace at bounding box center [253, 142] width 506 height 284
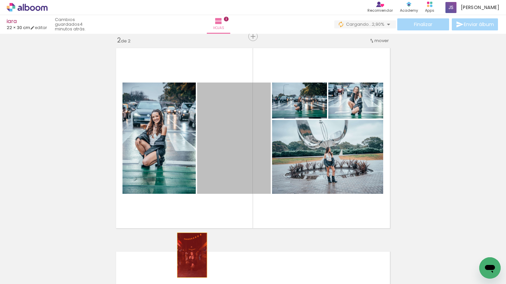
drag, startPoint x: 241, startPoint y: 167, endPoint x: 192, endPoint y: 255, distance: 101.0
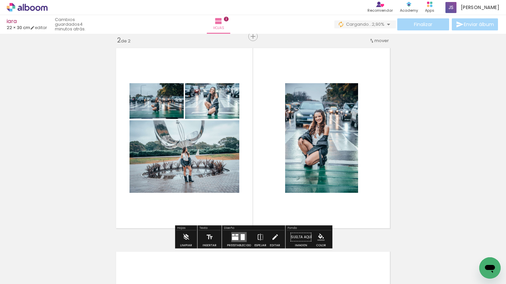
click at [238, 233] on quentale-layouter at bounding box center [238, 238] width 15 height 10
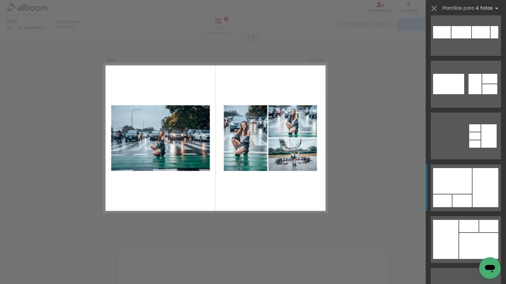
scroll to position [64, 0]
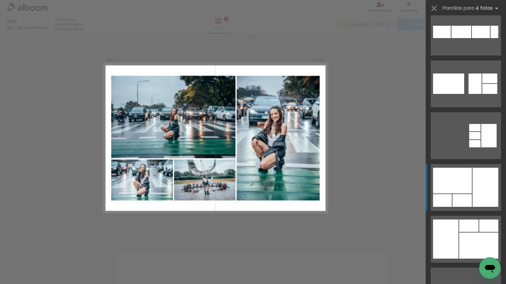
click at [471, 192] on div at bounding box center [452, 181] width 39 height 26
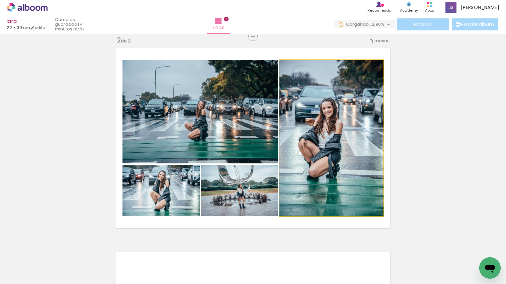
drag, startPoint x: 337, startPoint y: 151, endPoint x: 354, endPoint y: 150, distance: 16.7
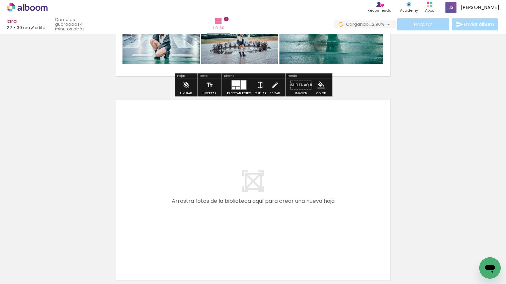
drag, startPoint x: 191, startPoint y: 191, endPoint x: 209, endPoint y: 255, distance: 65.8
click at [197, 178] on quentale-workspace at bounding box center [253, 142] width 506 height 284
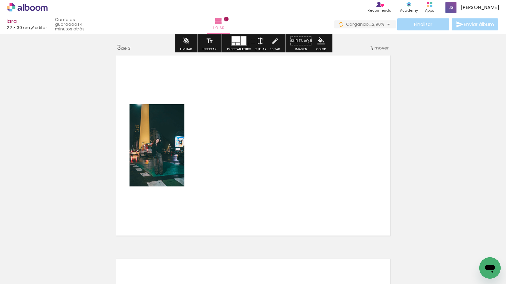
scroll to position [416, 0]
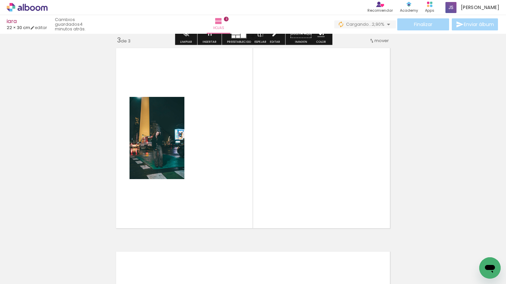
drag, startPoint x: 227, startPoint y: 227, endPoint x: 263, endPoint y: 223, distance: 36.4
click at [258, 178] on quentale-workspace at bounding box center [253, 142] width 506 height 284
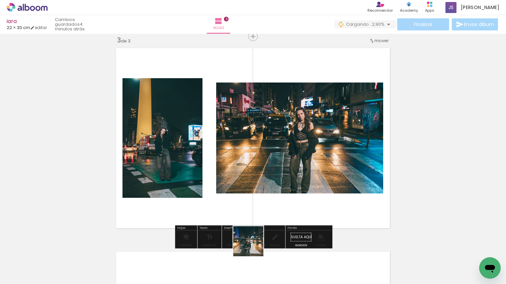
drag, startPoint x: 252, startPoint y: 255, endPoint x: 295, endPoint y: 248, distance: 43.1
click at [263, 162] on quentale-workspace at bounding box center [253, 142] width 506 height 284
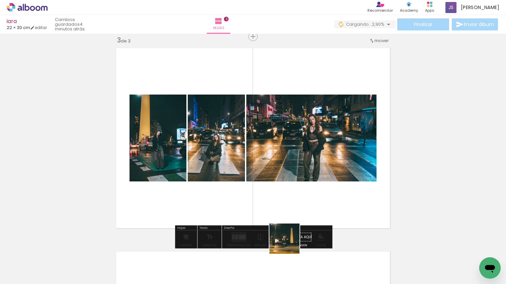
drag, startPoint x: 289, startPoint y: 244, endPoint x: 292, endPoint y: 160, distance: 83.7
click at [292, 160] on quentale-workspace at bounding box center [253, 142] width 506 height 284
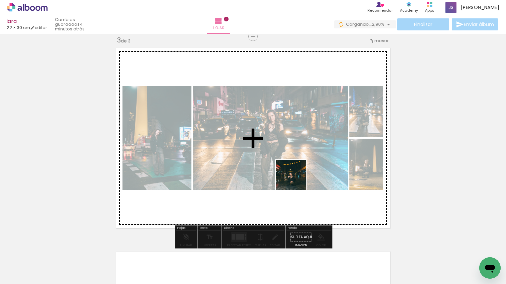
drag, startPoint x: 318, startPoint y: 241, endPoint x: 255, endPoint y: 191, distance: 80.0
click at [291, 171] on quentale-workspace at bounding box center [253, 142] width 506 height 284
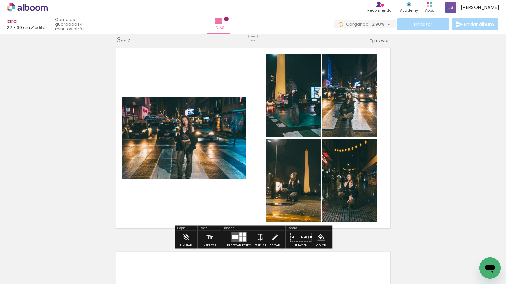
drag, startPoint x: 238, startPoint y: 239, endPoint x: 447, endPoint y: 152, distance: 227.0
click at [239, 239] on div at bounding box center [240, 240] width 3 height 4
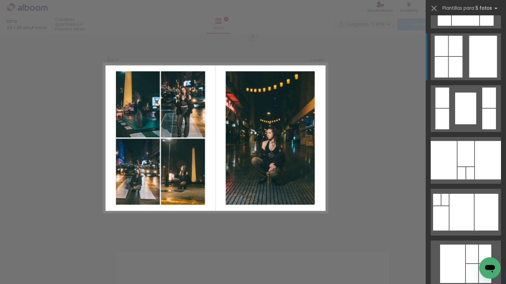
scroll to position [2945, 0]
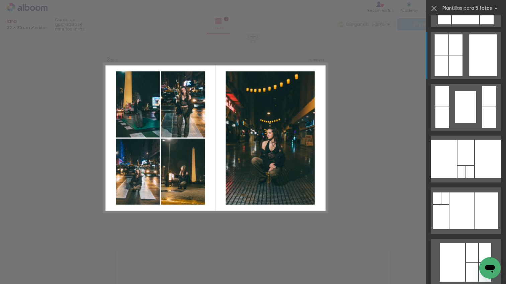
click at [476, 64] on div at bounding box center [483, 55] width 28 height 42
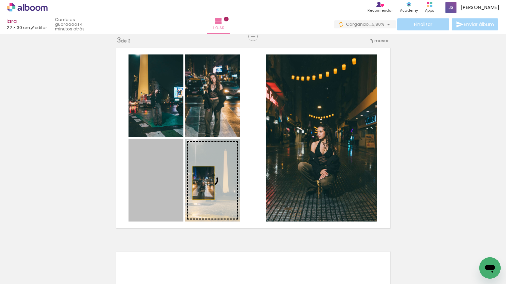
drag, startPoint x: 203, startPoint y: 183, endPoint x: 286, endPoint y: 168, distance: 84.3
click at [0, 0] on slot at bounding box center [0, 0] width 0 height 0
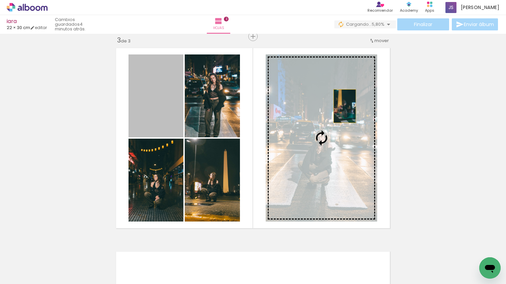
drag, startPoint x: 161, startPoint y: 92, endPoint x: 345, endPoint y: 106, distance: 184.6
click at [0, 0] on slot at bounding box center [0, 0] width 0 height 0
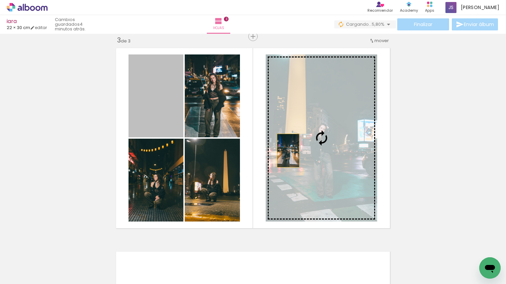
drag, startPoint x: 153, startPoint y: 113, endPoint x: 370, endPoint y: 159, distance: 221.2
click at [0, 0] on slot at bounding box center [0, 0] width 0 height 0
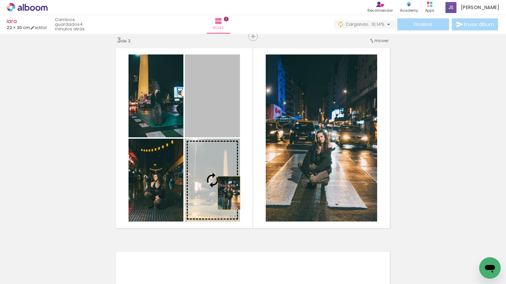
drag, startPoint x: 228, startPoint y: 157, endPoint x: 229, endPoint y: 195, distance: 38.2
click at [0, 0] on slot at bounding box center [0, 0] width 0 height 0
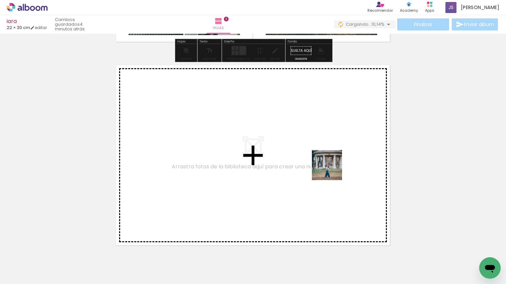
click at [325, 148] on quentale-workspace at bounding box center [253, 142] width 506 height 284
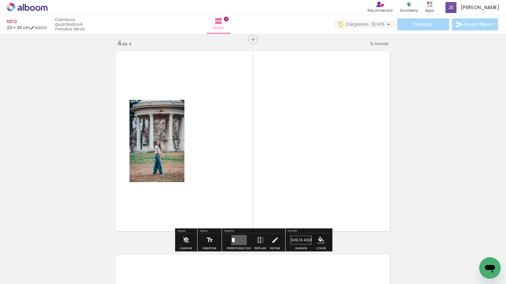
scroll to position [620, 0]
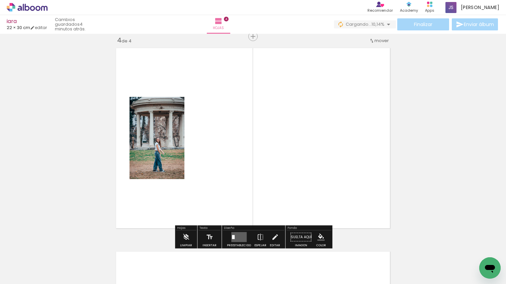
drag, startPoint x: 353, startPoint y: 178, endPoint x: 440, endPoint y: 268, distance: 125.0
click at [344, 169] on quentale-workspace at bounding box center [253, 142] width 506 height 284
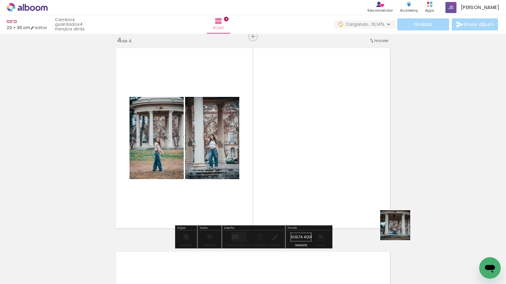
drag, startPoint x: 400, startPoint y: 231, endPoint x: 387, endPoint y: 232, distance: 13.4
click at [318, 177] on quentale-workspace at bounding box center [253, 142] width 506 height 284
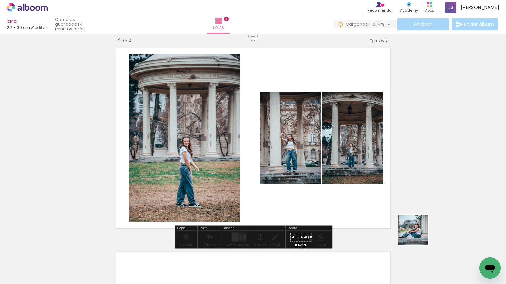
click at [270, 194] on quentale-workspace at bounding box center [253, 142] width 506 height 284
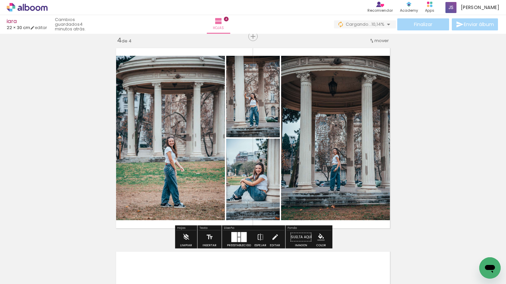
scroll to position [0, 522]
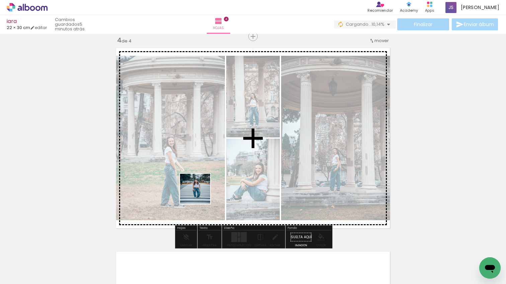
drag, startPoint x: 192, startPoint y: 249, endPoint x: 210, endPoint y: 238, distance: 20.8
click at [200, 197] on quentale-workspace at bounding box center [253, 142] width 506 height 284
